Goal: Obtain resource: Download file/media

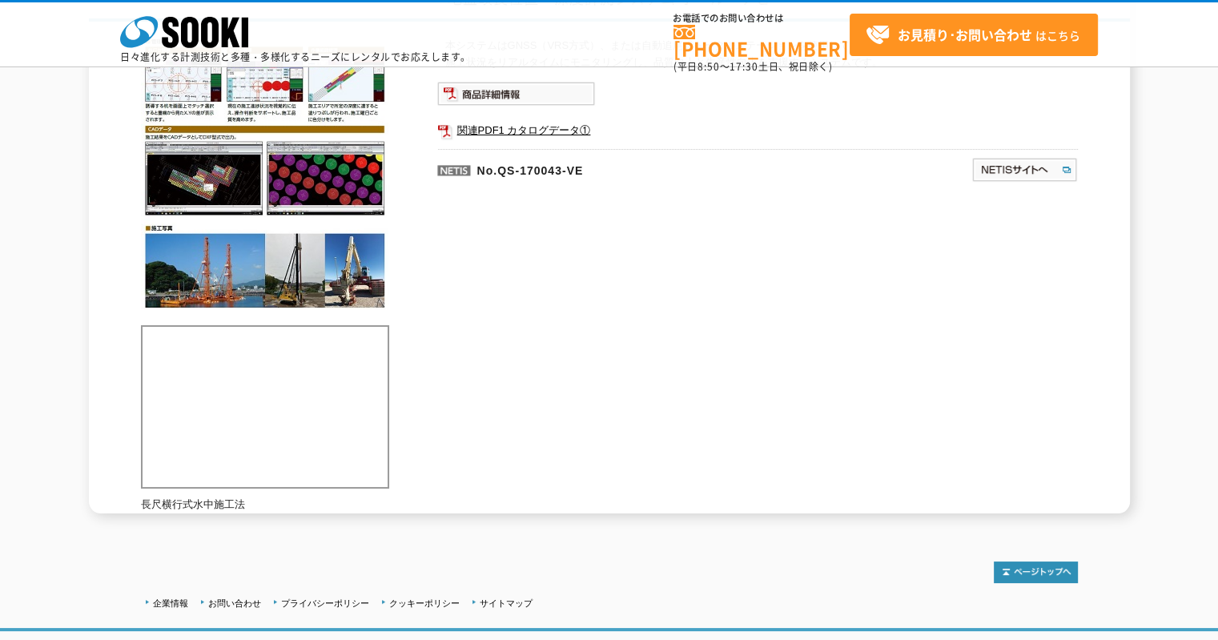
scroll to position [80, 0]
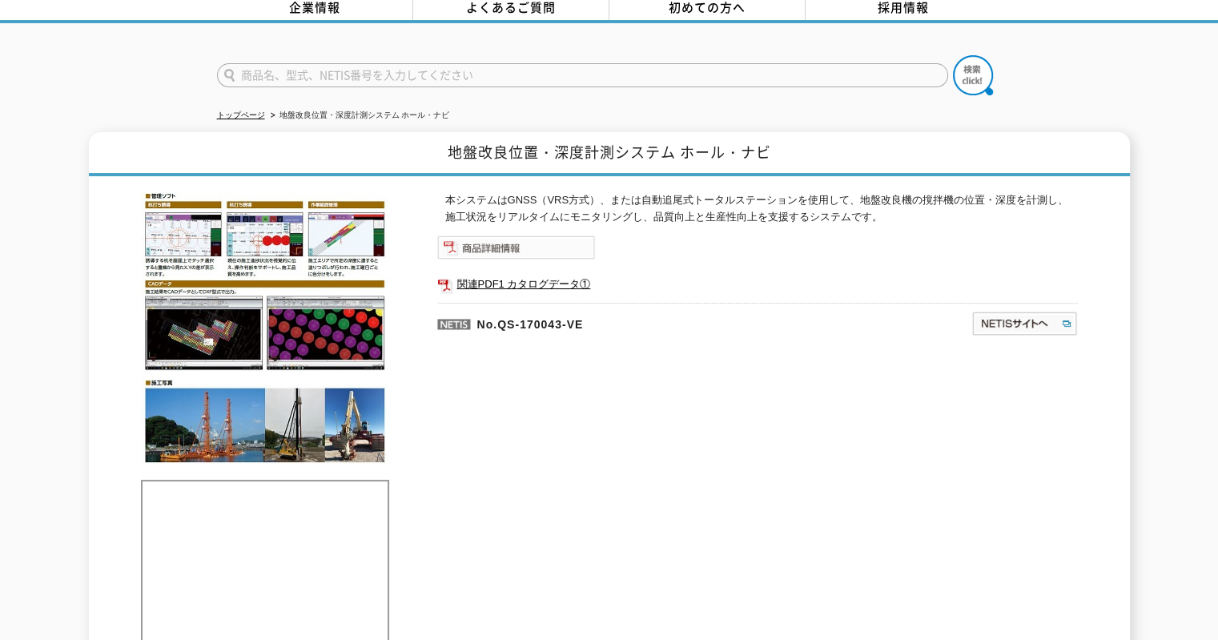
click at [505, 236] on img at bounding box center [516, 248] width 158 height 24
click at [519, 274] on link "関連PDF1 カタログデータ①" at bounding box center [757, 284] width 641 height 21
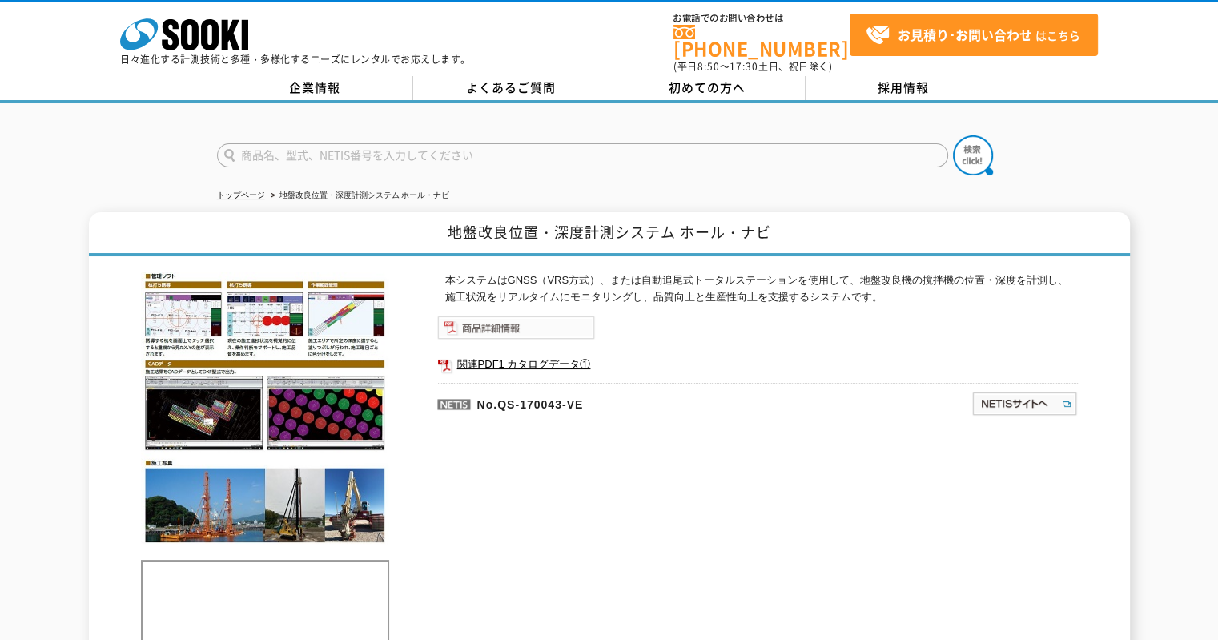
click at [514, 320] on img at bounding box center [516, 328] width 158 height 24
